Goal: Check status

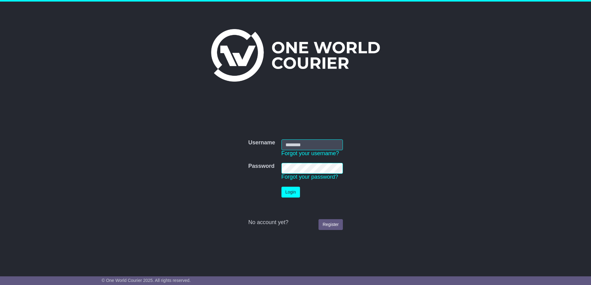
type input "**********"
click at [296, 189] on button "Login" at bounding box center [290, 191] width 19 height 11
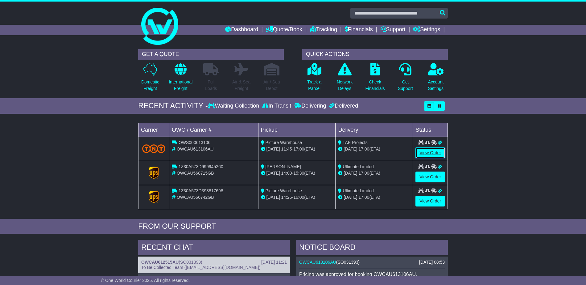
click at [435, 154] on link "View Order" at bounding box center [431, 152] width 30 height 11
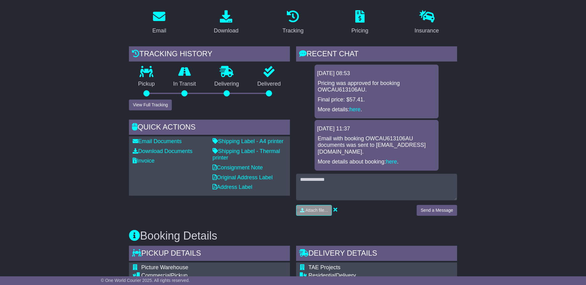
scroll to position [105, 0]
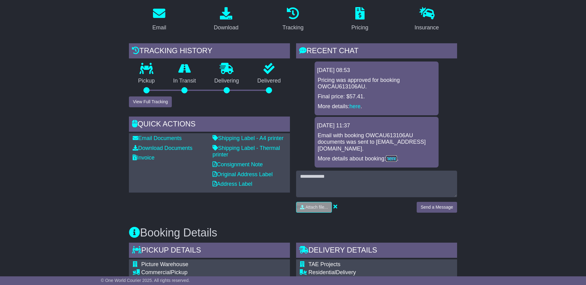
click at [390, 155] on link "here" at bounding box center [391, 158] width 11 height 6
click at [354, 106] on link "here" at bounding box center [355, 106] width 11 height 6
